Goal: Task Accomplishment & Management: Use online tool/utility

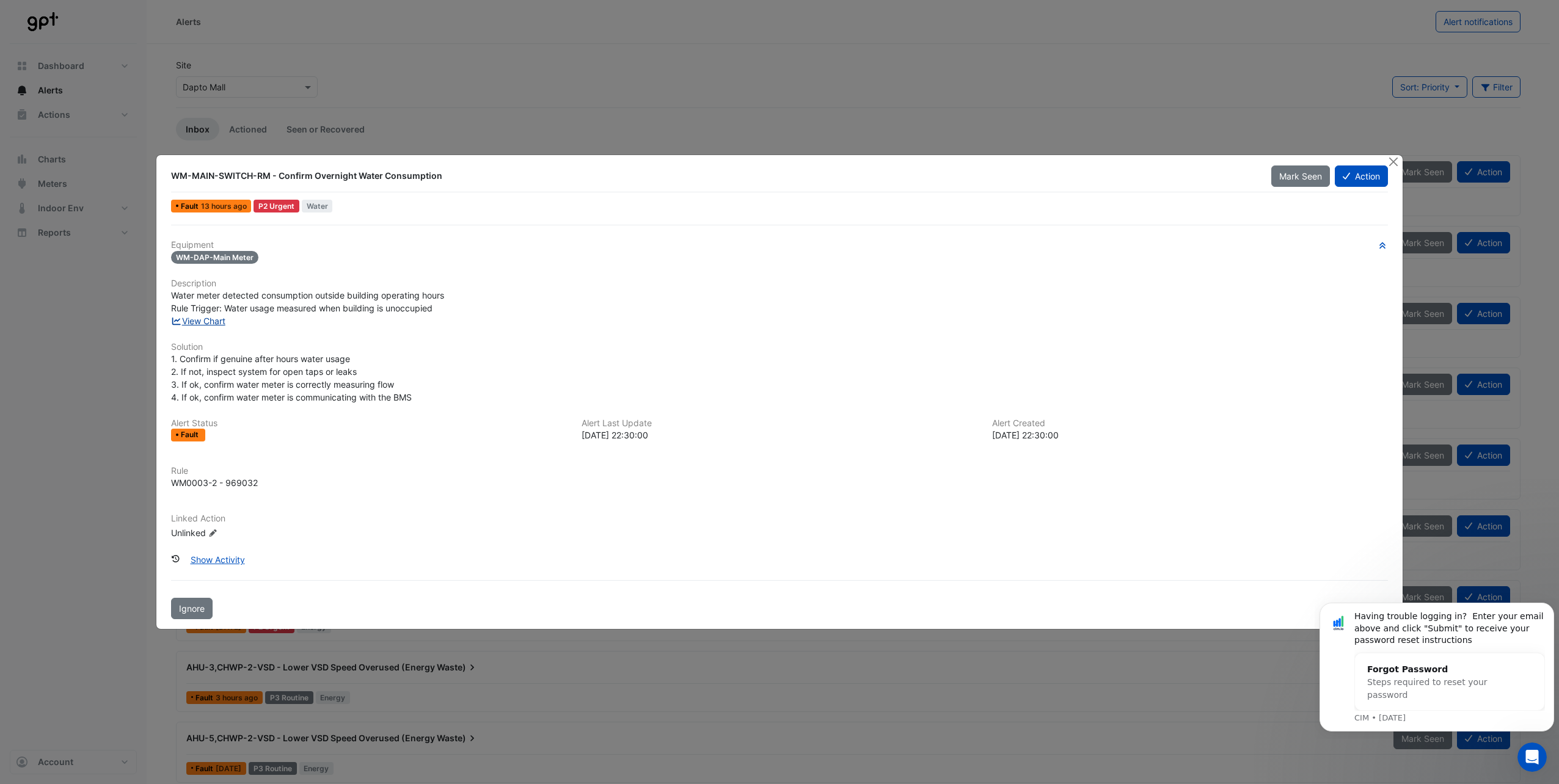
click at [207, 324] on link "View Chart" at bounding box center [198, 321] width 54 height 10
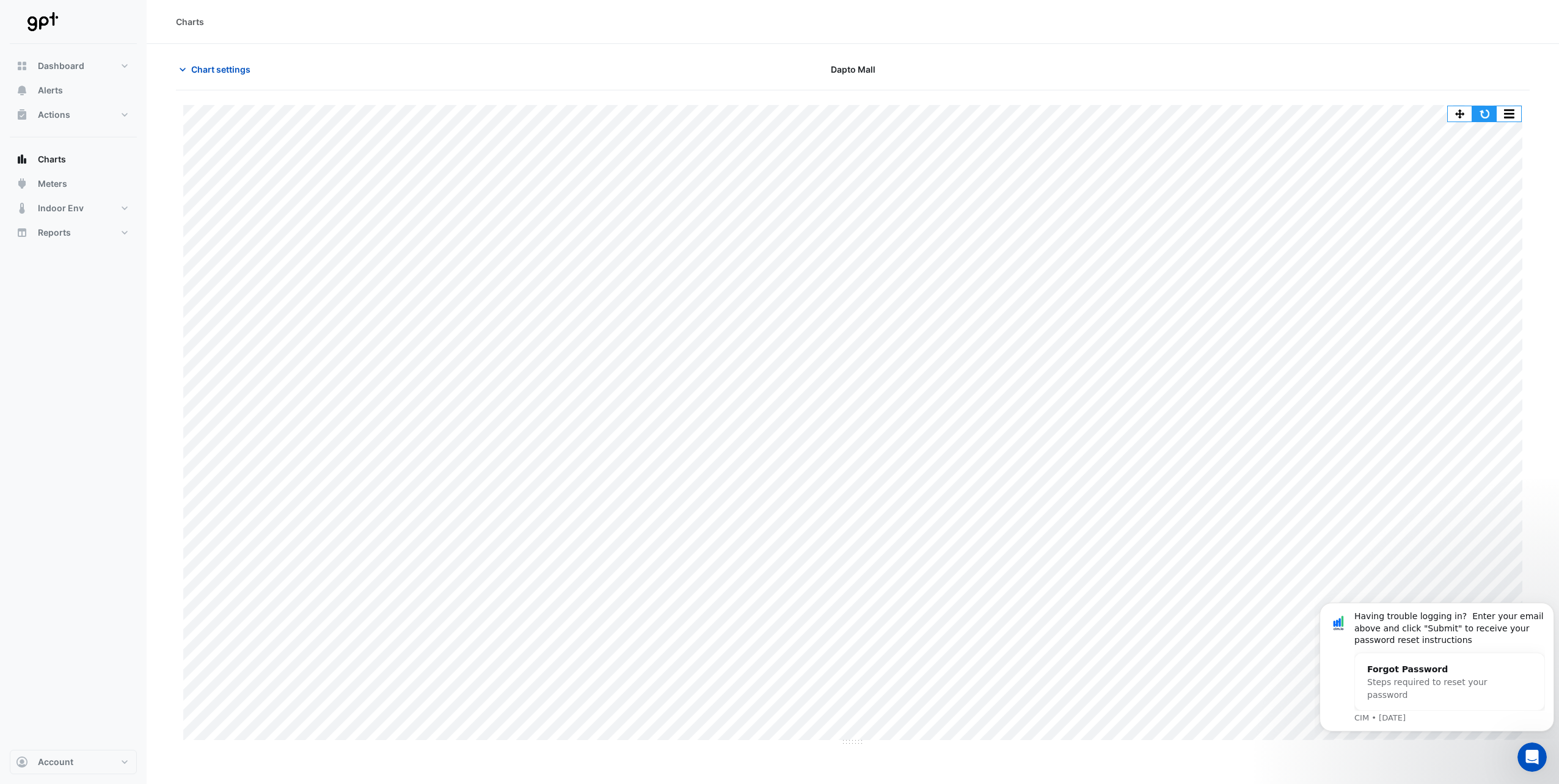
click at [1487, 115] on button "button" at bounding box center [1484, 114] width 25 height 15
click at [1484, 110] on button "button" at bounding box center [1484, 114] width 25 height 15
click at [66, 184] on span "Meters" at bounding box center [52, 183] width 29 height 12
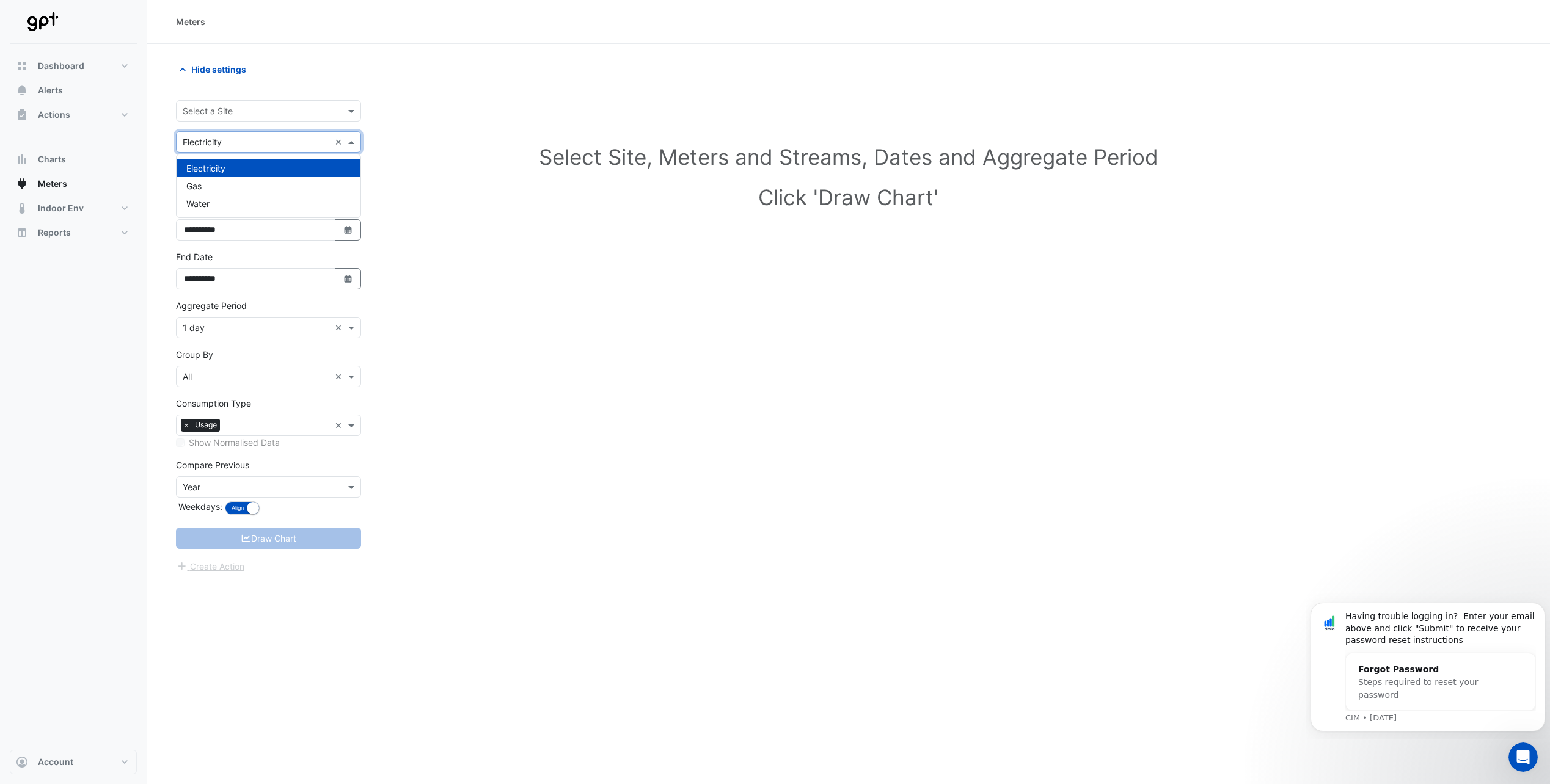
click at [252, 144] on input "text" at bounding box center [256, 142] width 147 height 13
click at [224, 205] on div "Water" at bounding box center [268, 203] width 184 height 17
click at [354, 239] on button "Select Date" at bounding box center [348, 230] width 27 height 21
select select "*"
select select "****"
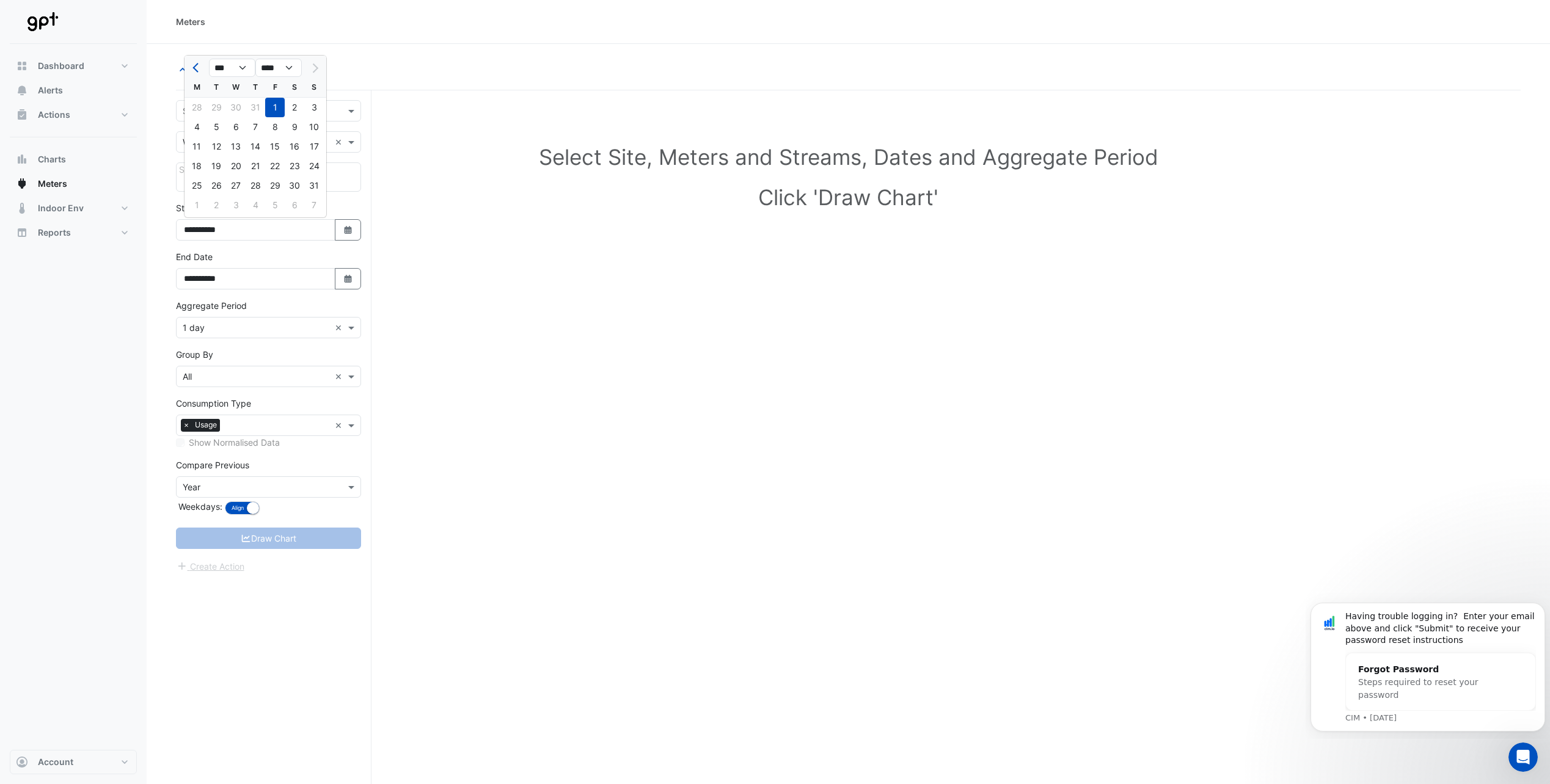
drag, startPoint x: 253, startPoint y: 571, endPoint x: 265, endPoint y: 581, distance: 15.6
click at [265, 581] on div "**********" at bounding box center [273, 461] width 195 height 740
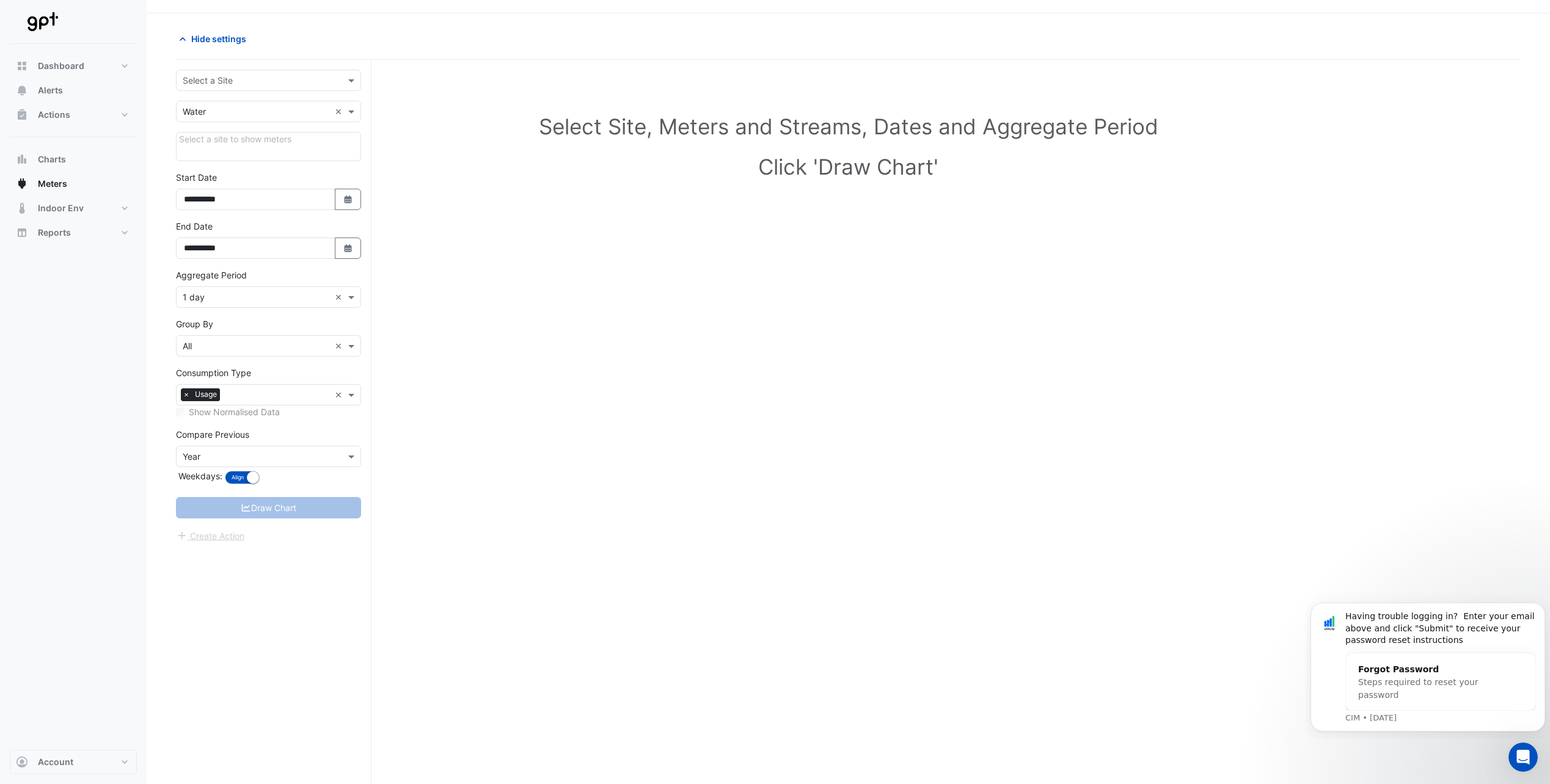
scroll to position [46, 0]
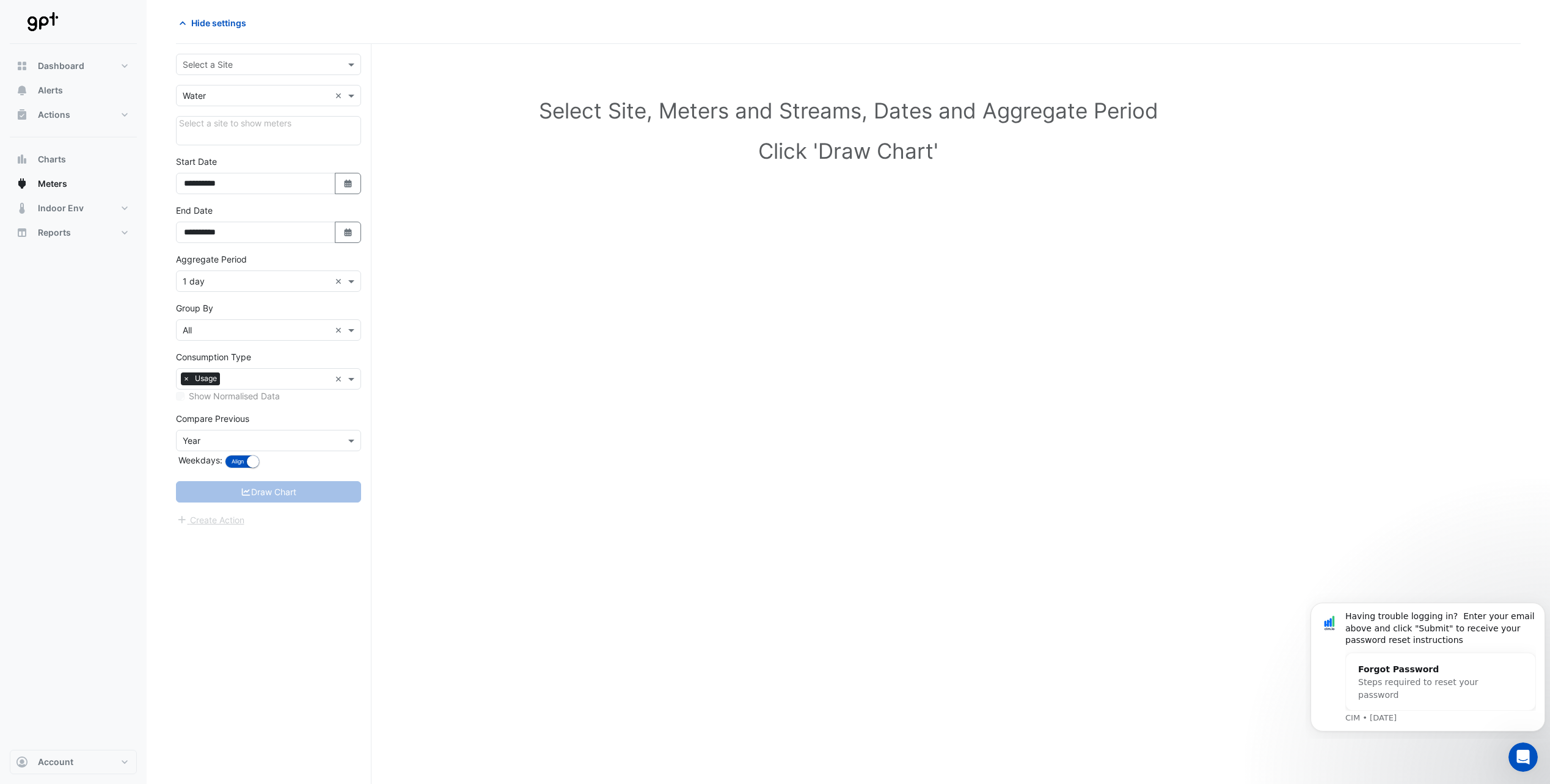
click at [261, 496] on div "Draw Chart" at bounding box center [268, 492] width 185 height 21
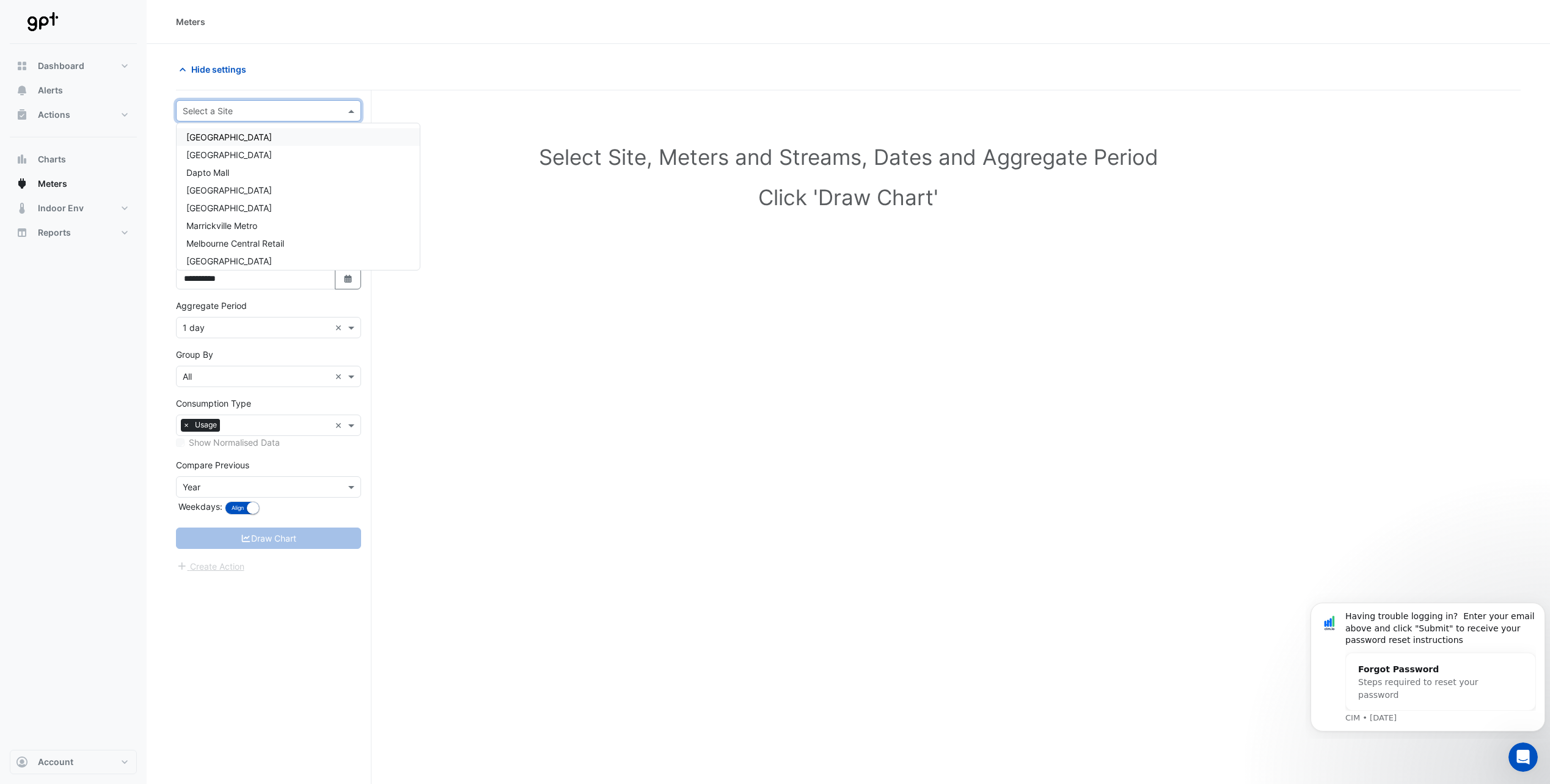
click at [273, 105] on input "text" at bounding box center [256, 111] width 147 height 13
click at [230, 168] on div "Dapto Mall" at bounding box center [298, 172] width 243 height 17
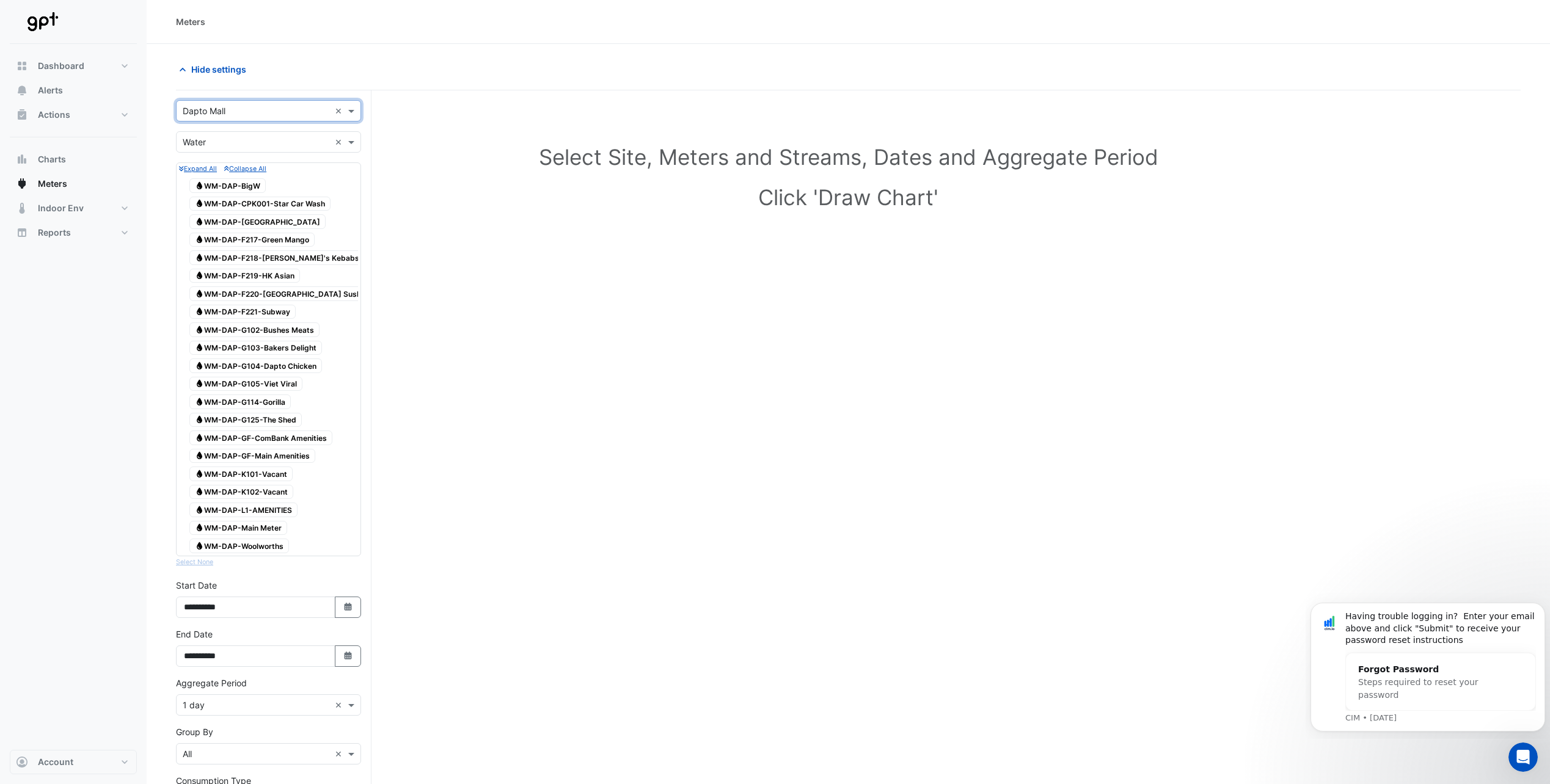
click at [231, 192] on span "Water WM-DAP-BigW" at bounding box center [227, 186] width 76 height 14
click at [229, 207] on span "Water WM-DAP-CPK001-Star Car Wash" at bounding box center [260, 204] width 141 height 14
click at [227, 223] on span "Water WM-DAP-[GEOGRAPHIC_DATA]" at bounding box center [257, 222] width 136 height 14
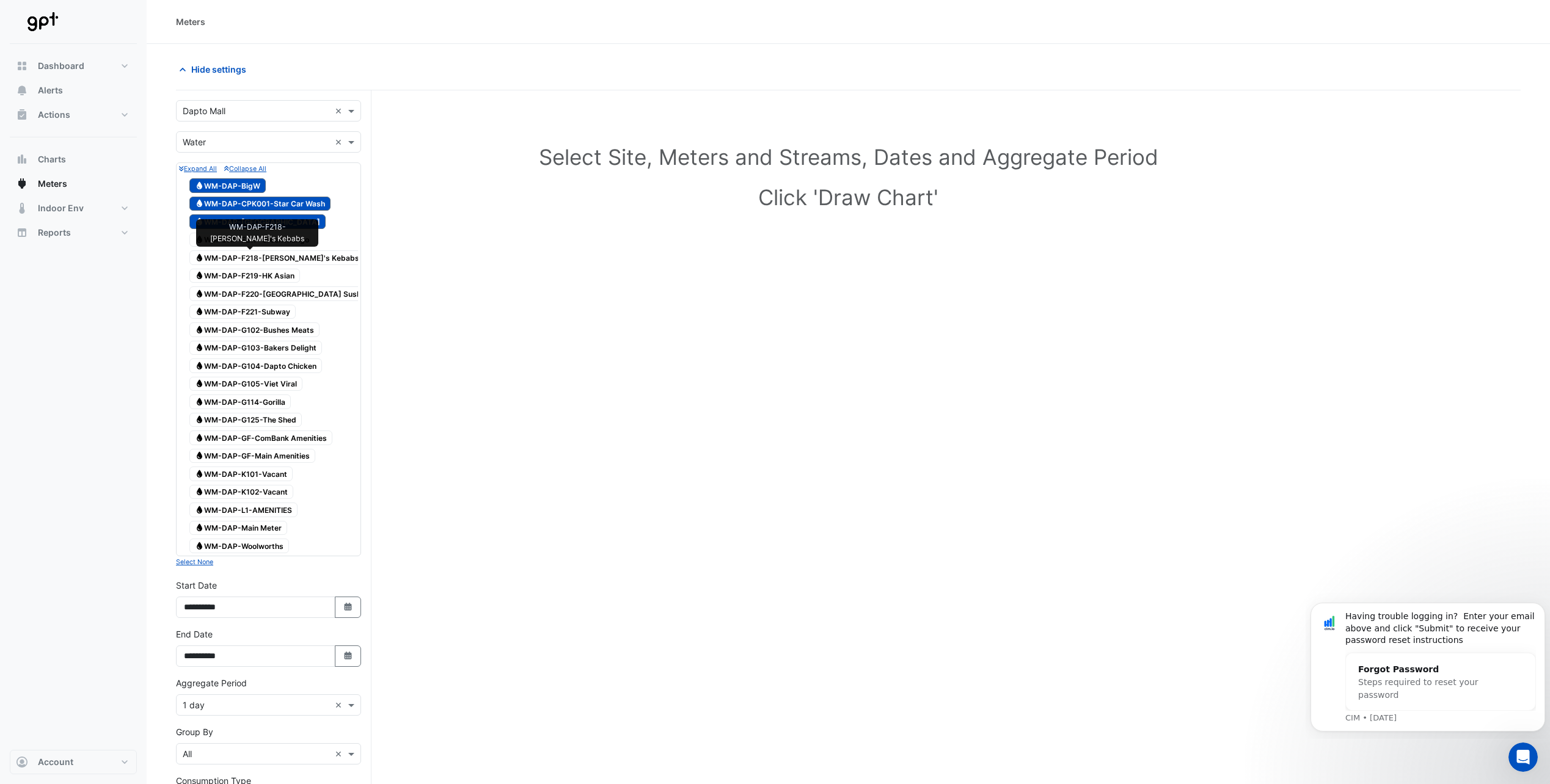
click at [228, 253] on span "Water WM-DAP-F218-[PERSON_NAME]'s Kebabs" at bounding box center [276, 257] width 176 height 14
click at [222, 248] on div at bounding box center [268, 249] width 179 height 2
click at [222, 243] on span "Water WM-DAP-F217-Green Mango" at bounding box center [252, 240] width 126 height 14
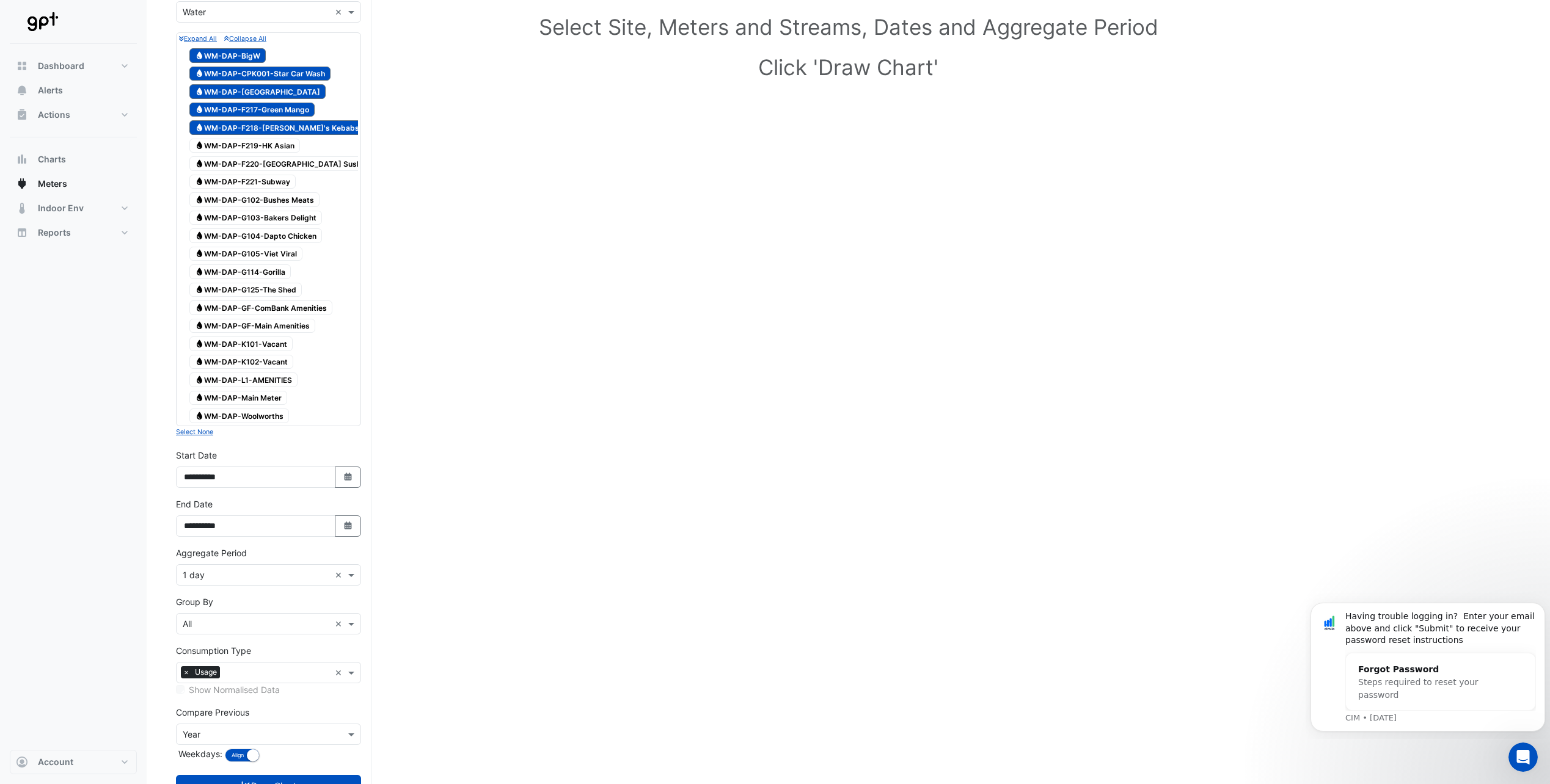
scroll to position [176, 0]
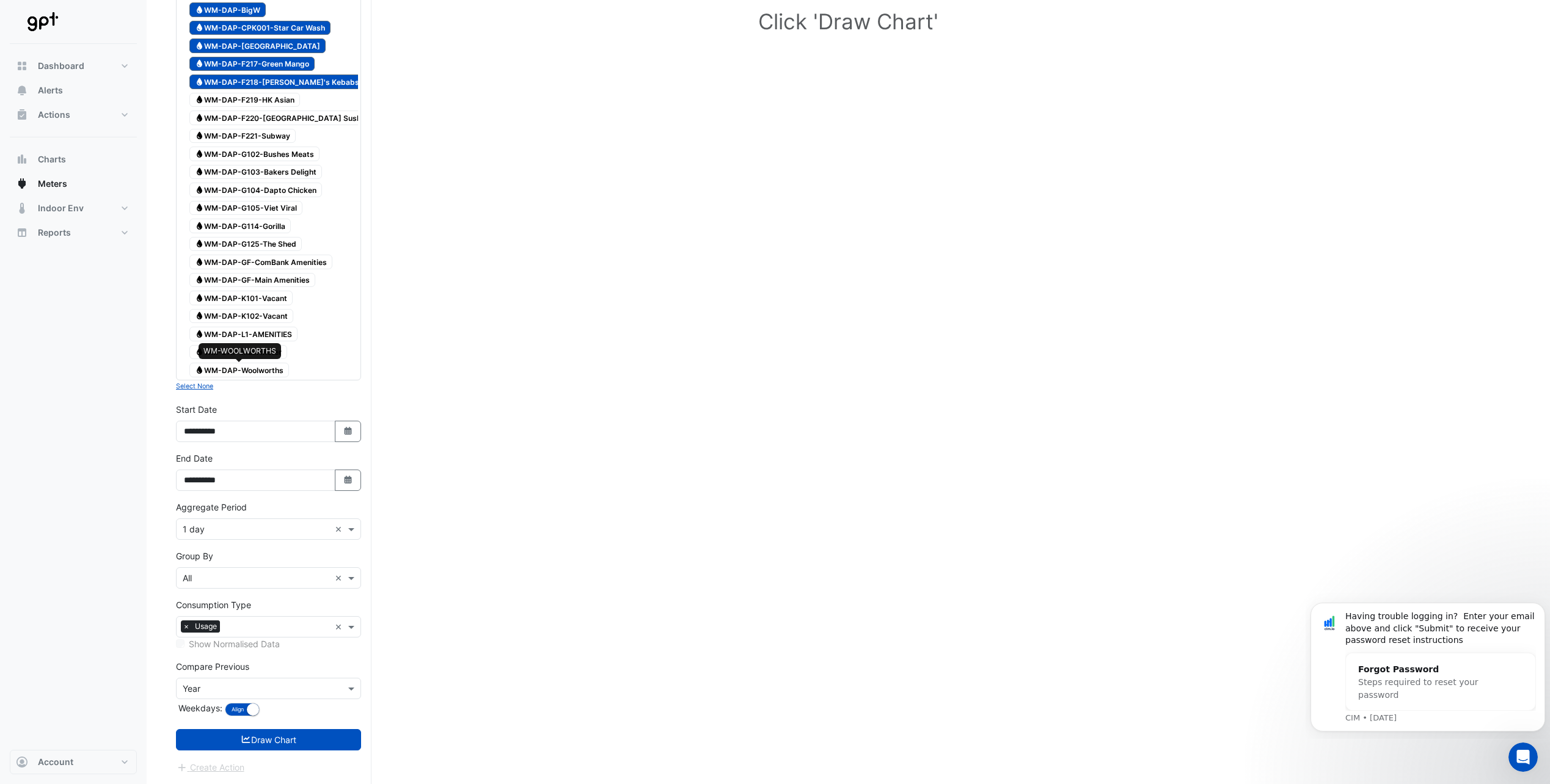
click at [241, 367] on span "Water WM-DAP-Woolworths" at bounding box center [238, 370] width 99 height 14
click at [240, 357] on span "Water WM-DAP-Main Meter" at bounding box center [238, 352] width 98 height 14
click at [238, 340] on span "Water WM-DAP-L1-AMENITIES" at bounding box center [243, 334] width 108 height 14
click at [239, 326] on span "Water WM-DAP-L1-AMENITIES" at bounding box center [243, 334] width 108 height 14
click at [240, 319] on span "Water WM-DAP-K102-Vacant" at bounding box center [241, 316] width 104 height 14
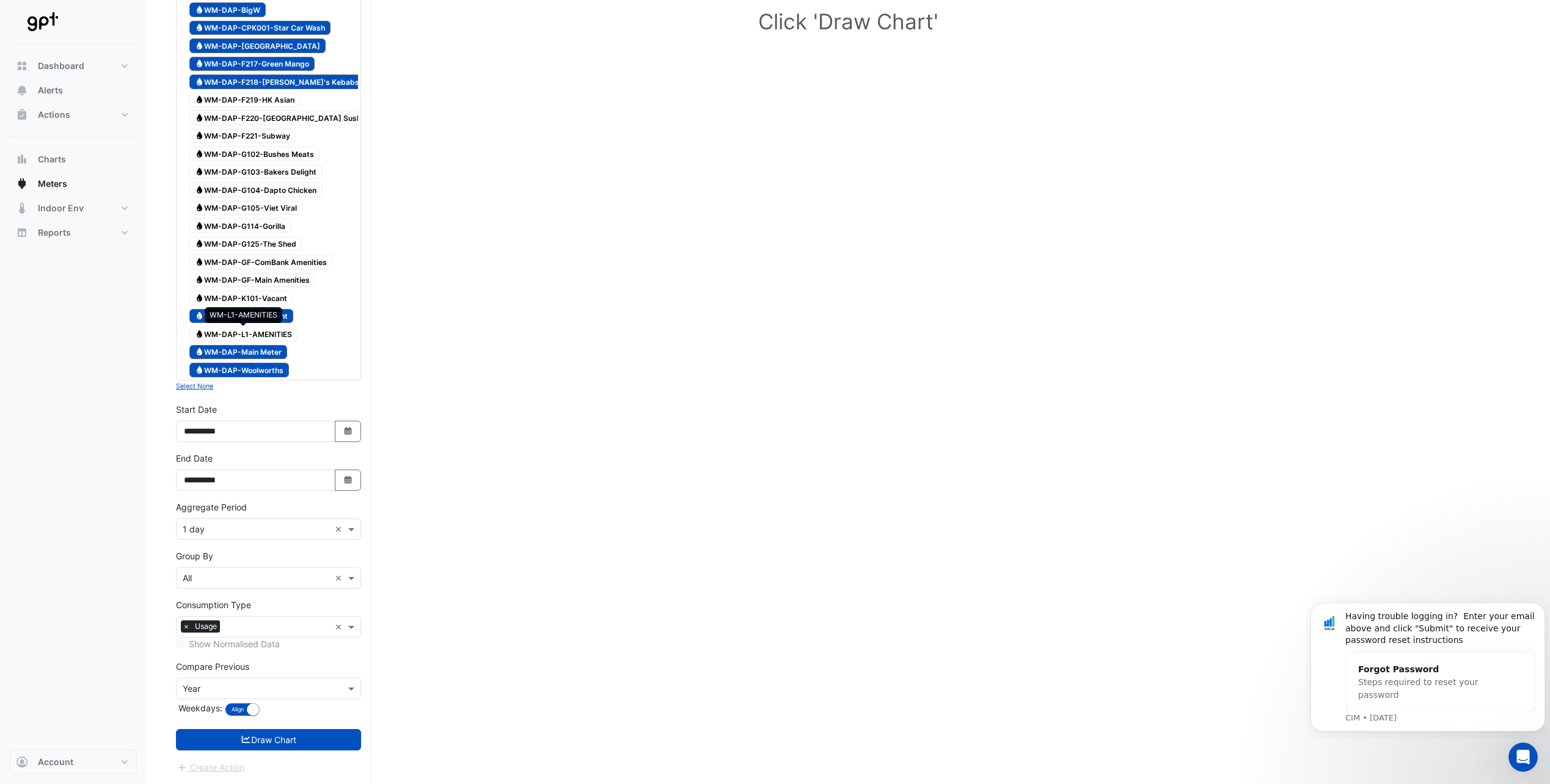
click at [242, 335] on span "Water WM-DAP-L1-AMENITIES" at bounding box center [243, 334] width 108 height 14
click at [241, 311] on span "Water WM-DAP-K102-Vacant" at bounding box center [241, 316] width 104 height 14
click at [231, 284] on span "Water WM-DAP-GF-Main Amenities" at bounding box center [252, 280] width 126 height 14
click at [235, 306] on div "Water WM-DAP-K101-Vacant" at bounding box center [242, 298] width 110 height 17
click at [242, 321] on span "Water WM-DAP-K102-Vacant" at bounding box center [241, 316] width 104 height 14
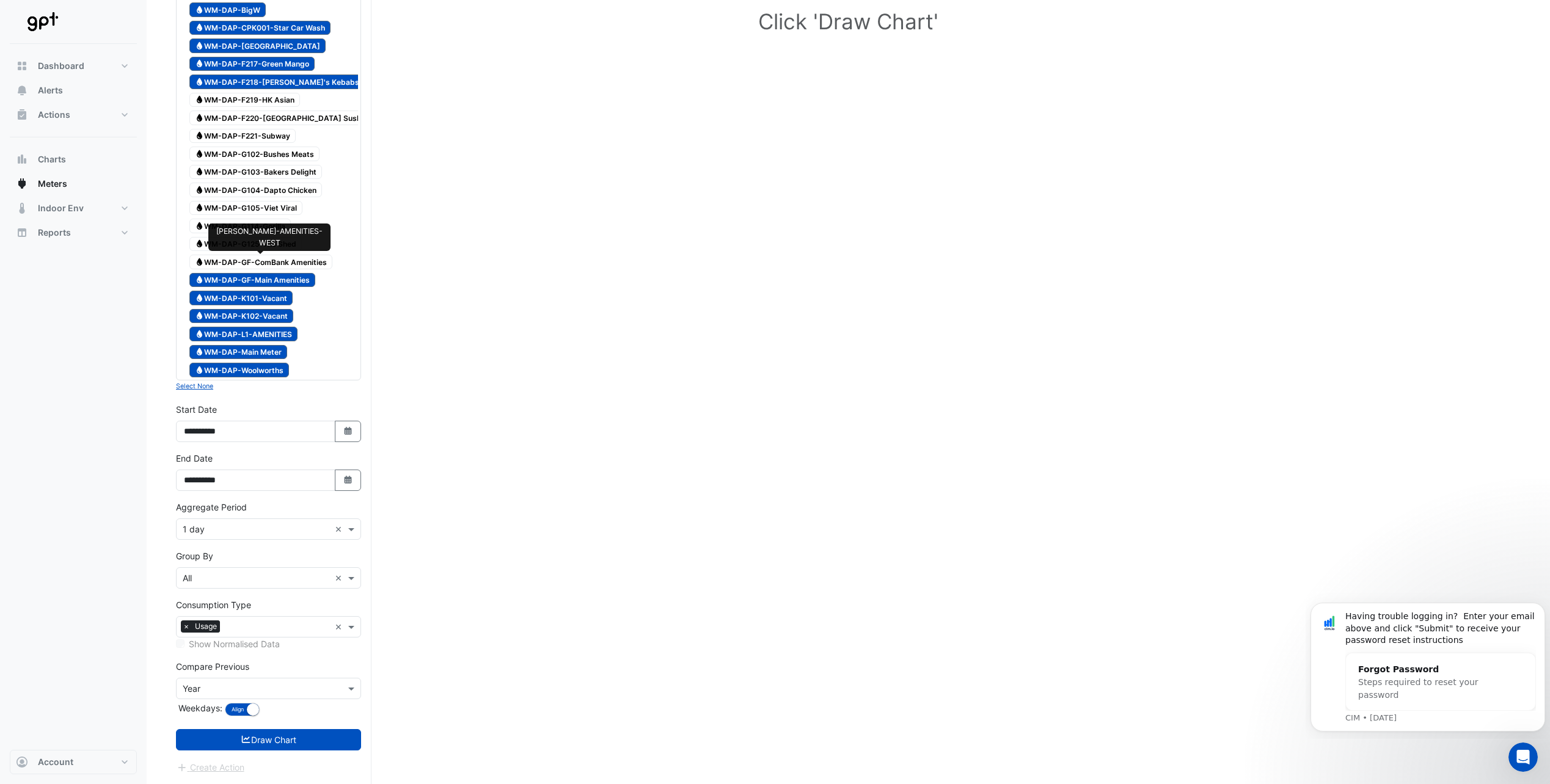
click at [223, 260] on span "Water WM-DAP-GF-ComBank Amenities" at bounding box center [261, 262] width 143 height 14
click at [218, 240] on span "Water WM-DAP-G125-The Shed" at bounding box center [245, 244] width 112 height 14
drag, startPoint x: 223, startPoint y: 223, endPoint x: 223, endPoint y: 205, distance: 18.0
click at [223, 222] on span "Water WM-DAP-G114-Gorilla" at bounding box center [240, 226] width 102 height 14
drag, startPoint x: 225, startPoint y: 197, endPoint x: 226, endPoint y: 188, distance: 9.1
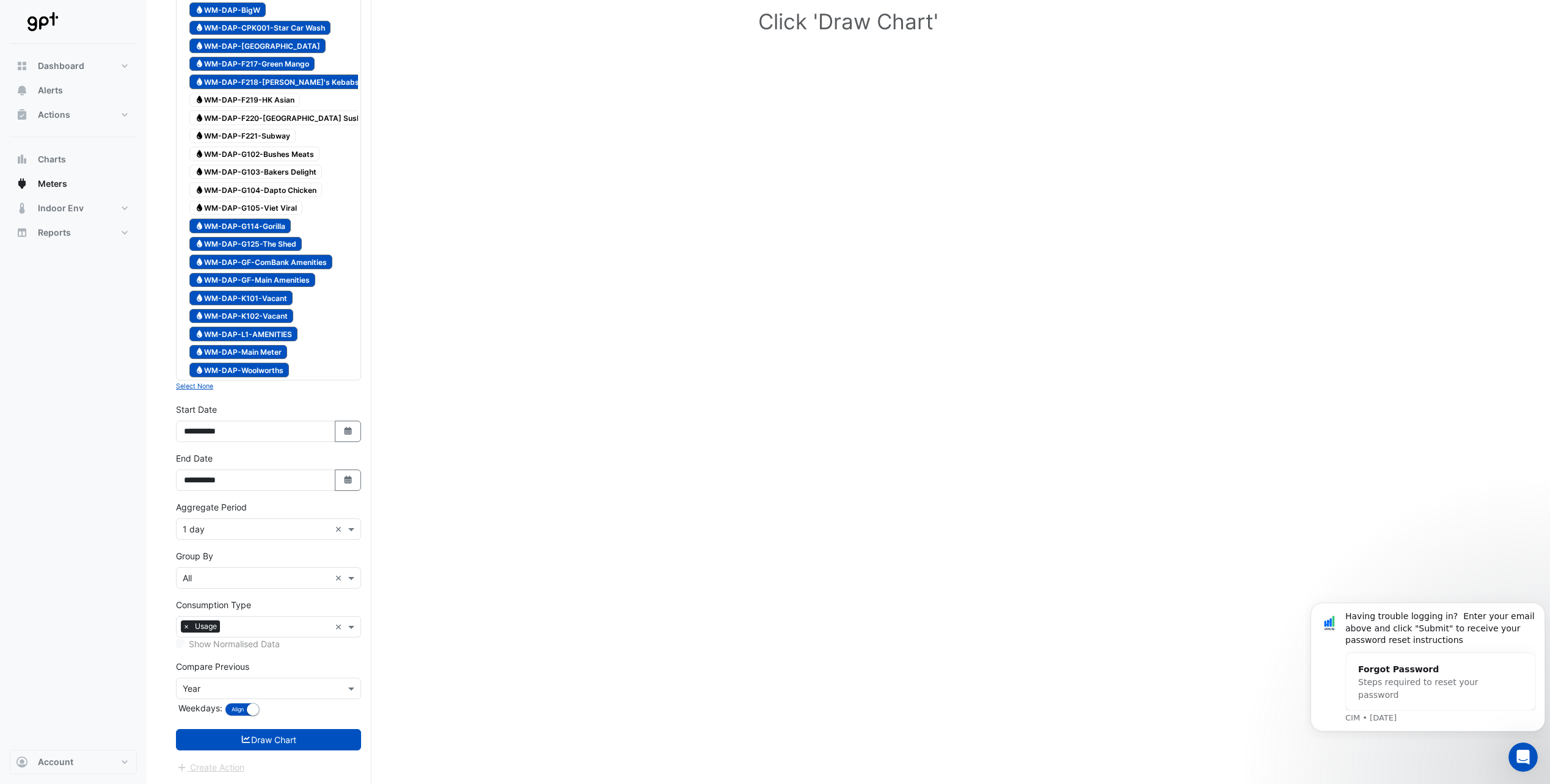
click at [225, 197] on div "Water WM-DAP-G104-Dapto Chicken" at bounding box center [256, 190] width 139 height 17
click at [227, 176] on span "Water WM-DAP-G103-Bakers Delight" at bounding box center [255, 172] width 133 height 14
click at [225, 154] on span "Water WM-DAP-G102-Bushes Meats" at bounding box center [254, 154] width 130 height 14
click at [227, 135] on span "Water WM-DAP-F221-Subway" at bounding box center [242, 136] width 106 height 14
click at [227, 123] on span "Water WM-DAP-F220-[GEOGRAPHIC_DATA] Sushi" at bounding box center [278, 118] width 179 height 14
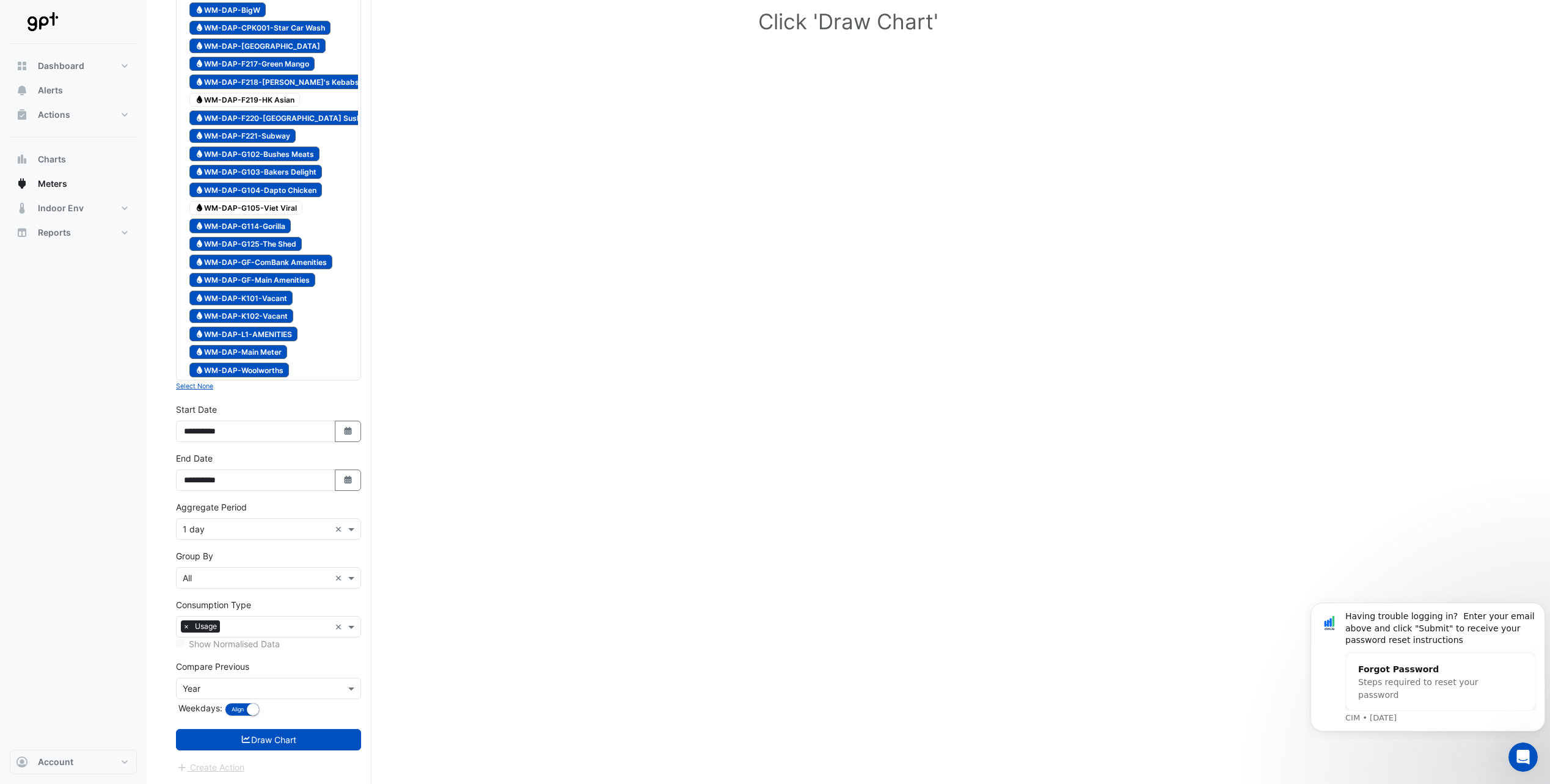
click at [229, 107] on div "Water WM-DAP-F219-HK Asian" at bounding box center [245, 100] width 117 height 17
click at [243, 204] on span "Water WM-DAP-G105-Viet Viral" at bounding box center [245, 208] width 113 height 14
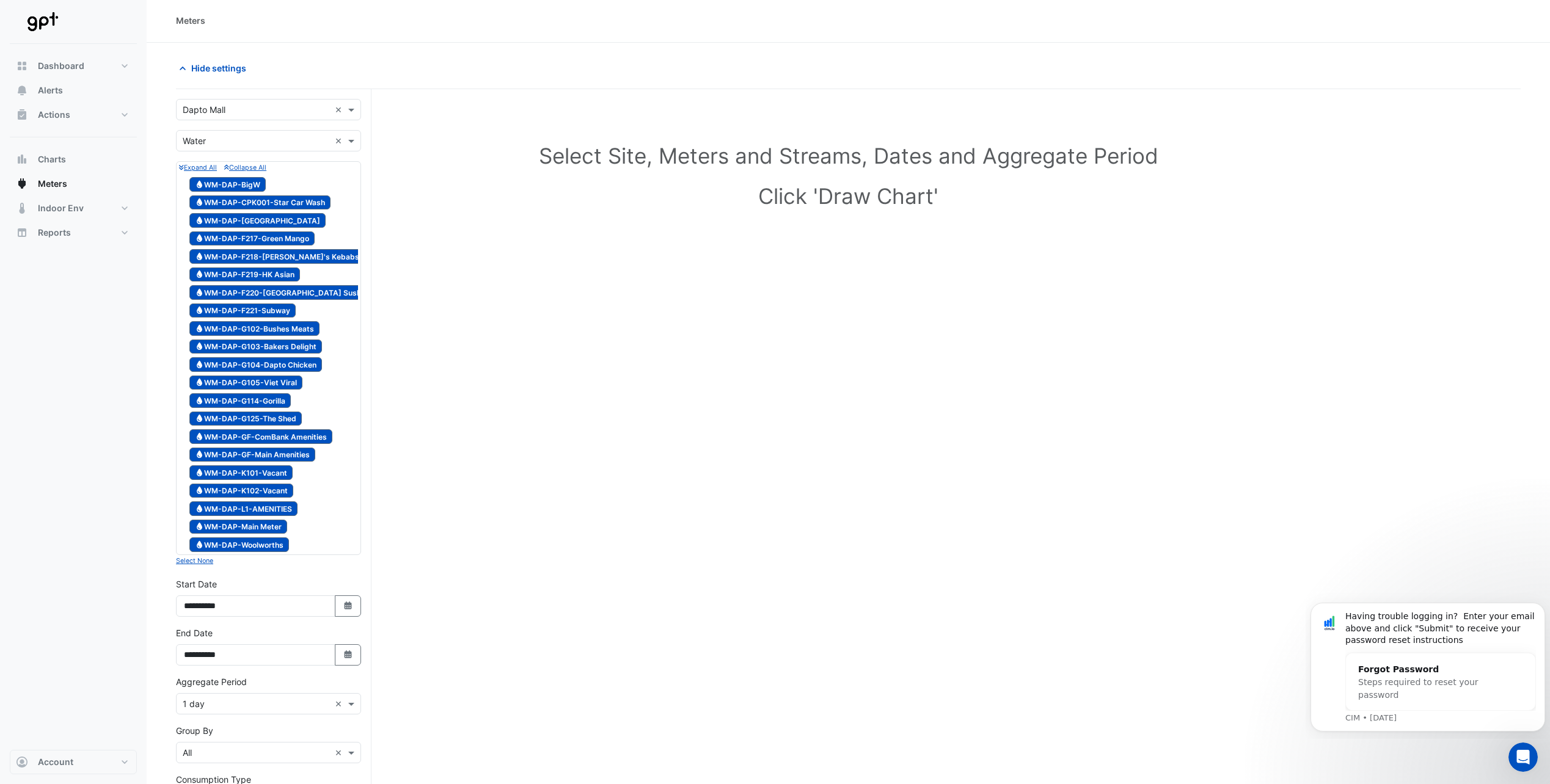
scroll to position [0, 0]
click at [197, 168] on small "Expand All" at bounding box center [198, 169] width 38 height 8
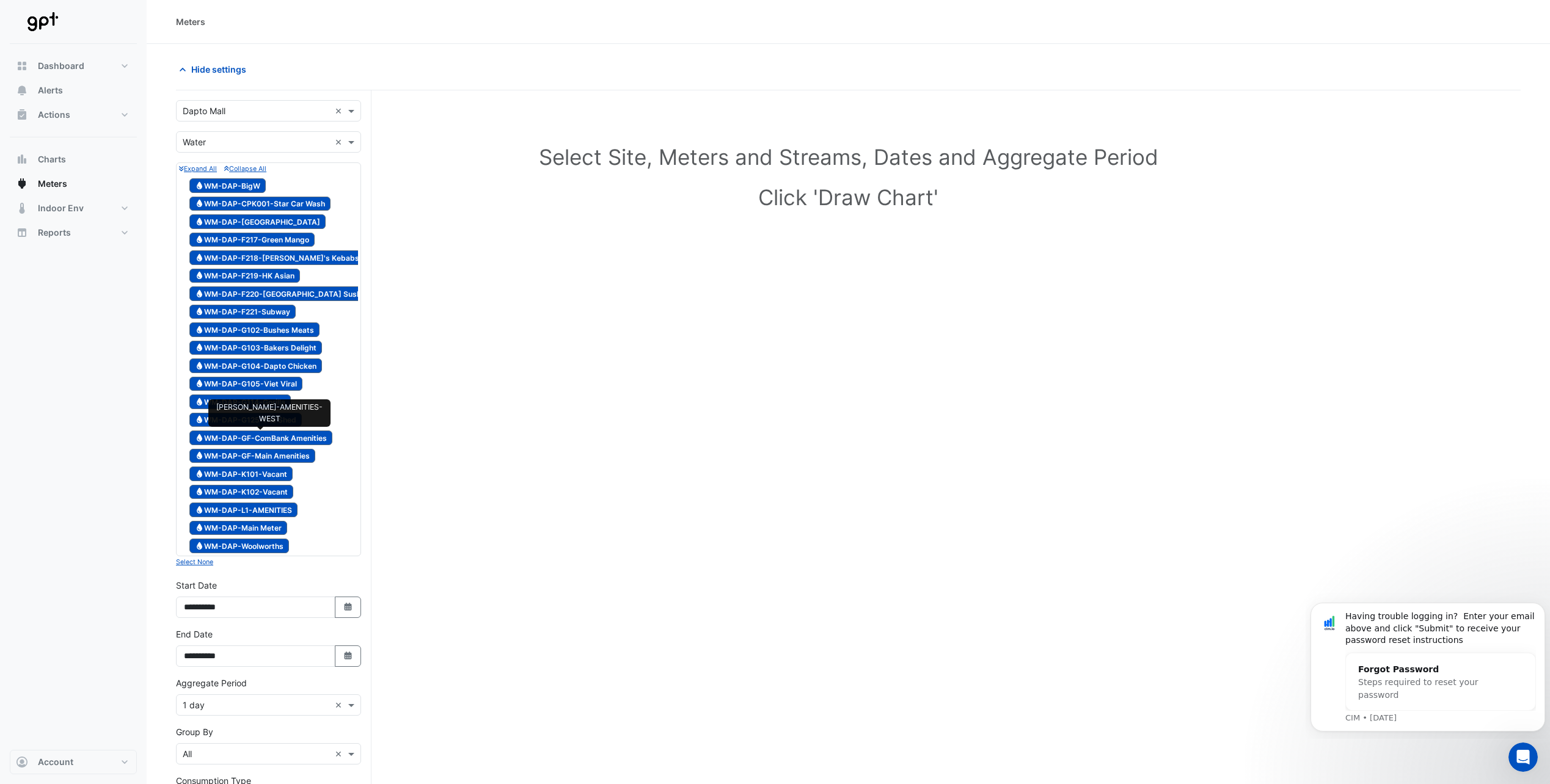
scroll to position [176, 0]
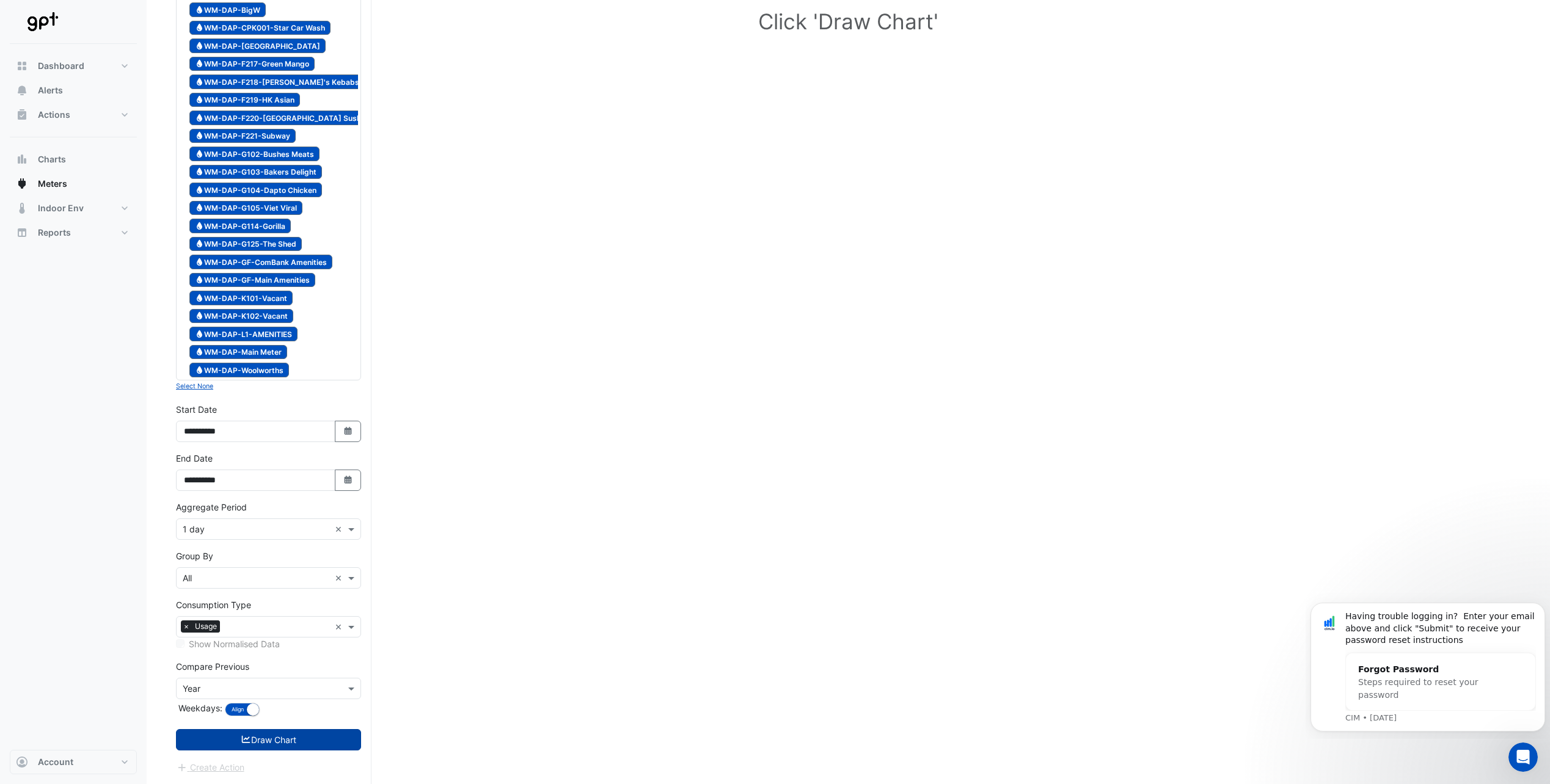
click at [225, 730] on button "Draw Chart" at bounding box center [268, 740] width 185 height 21
